Goal: Information Seeking & Learning: Learn about a topic

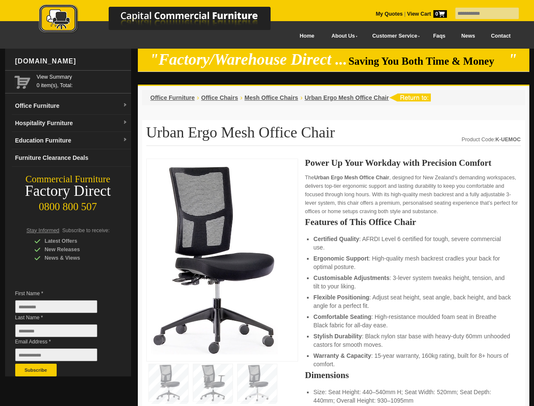
click at [482, 14] on input "text" at bounding box center [487, 13] width 63 height 11
click at [63, 333] on input "Last Name *" at bounding box center [56, 331] width 82 height 13
click at [36, 370] on button "Subscribe" at bounding box center [35, 370] width 41 height 13
click at [334, 283] on li "Customisable Adjustments : 3-lever system tweaks height, tension, and tilt to y…" at bounding box center [413, 282] width 199 height 17
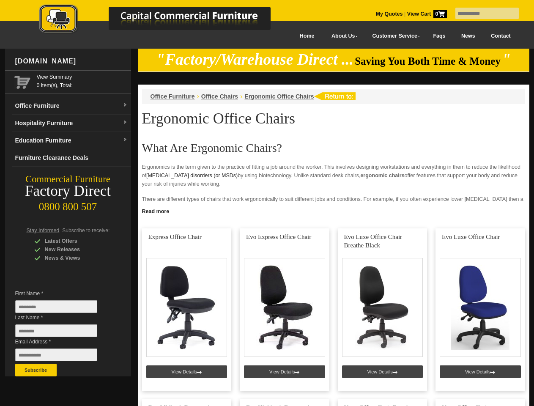
click at [482, 14] on input "text" at bounding box center [487, 13] width 63 height 11
click at [63, 333] on input "Last Name *" at bounding box center [56, 331] width 82 height 13
click at [36, 370] on button "Subscribe" at bounding box center [35, 370] width 41 height 13
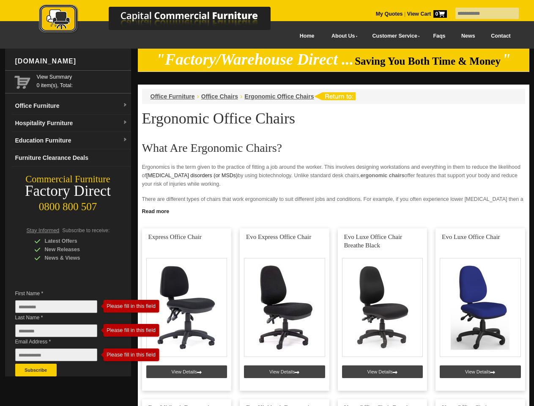
click at [334, 211] on link "Read more" at bounding box center [334, 210] width 392 height 11
